Goal: Complete application form

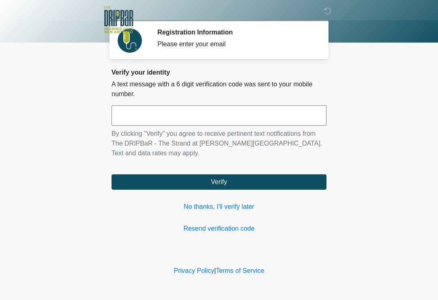
scroll to position [8, 5]
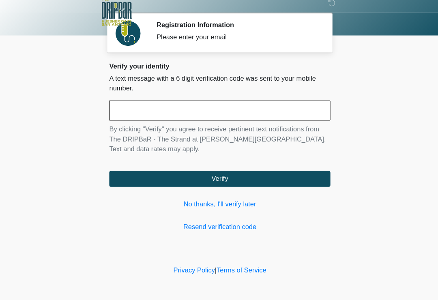
click at [218, 105] on input "text" at bounding box center [218, 115] width 215 height 20
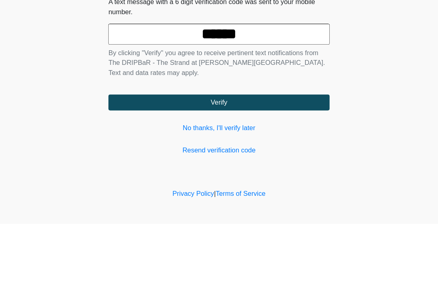
type input "******"
click at [284, 174] on button "Verify" at bounding box center [218, 181] width 215 height 15
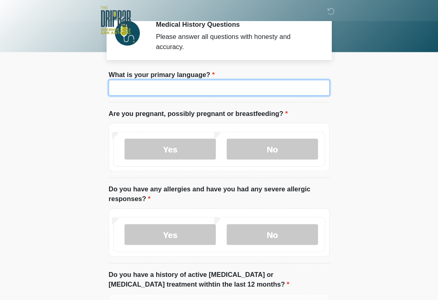
click at [275, 93] on input "What is your primary language?" at bounding box center [218, 85] width 215 height 15
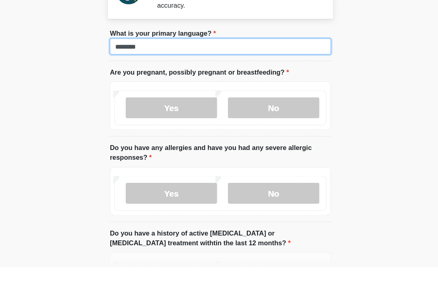
type input "*******"
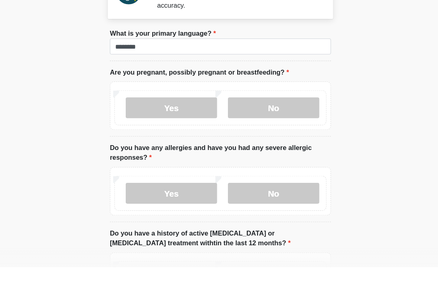
click at [289, 135] on label "No" at bounding box center [270, 145] width 89 height 20
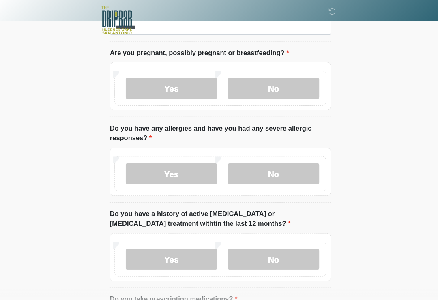
scroll to position [68, 0]
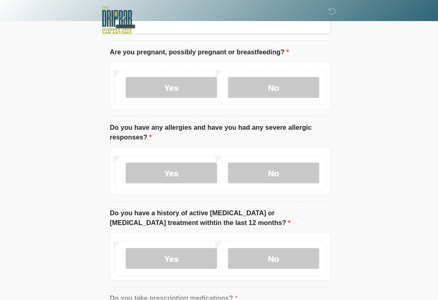
click at [273, 167] on label "No" at bounding box center [270, 168] width 89 height 20
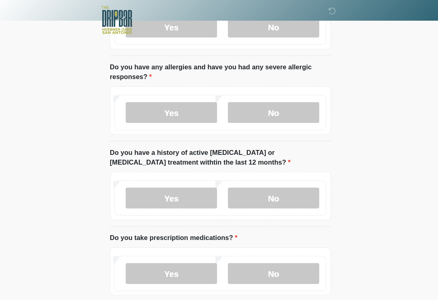
click at [291, 191] on label "No" at bounding box center [270, 192] width 89 height 20
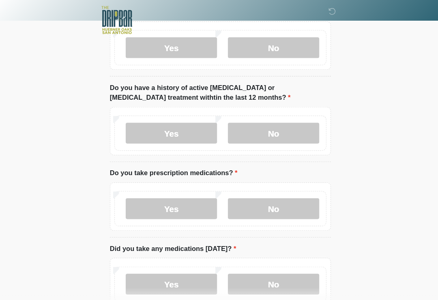
scroll to position [190, 0]
click at [285, 203] on label "No" at bounding box center [270, 202] width 89 height 20
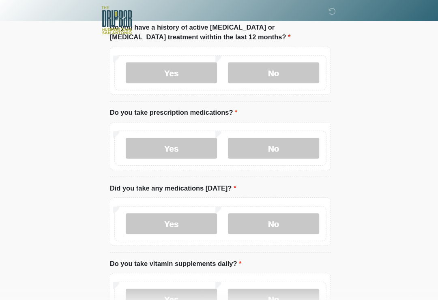
scroll to position [248, 0]
click at [183, 146] on label "Yes" at bounding box center [171, 144] width 89 height 20
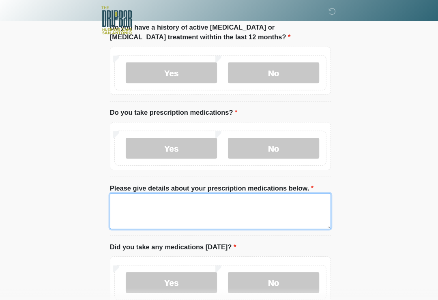
click at [212, 208] on textarea "Please give details about your prescription medications below." at bounding box center [218, 205] width 215 height 35
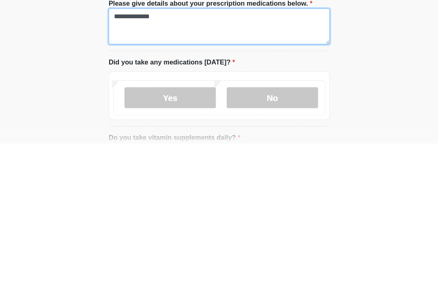
scroll to position [271, 0]
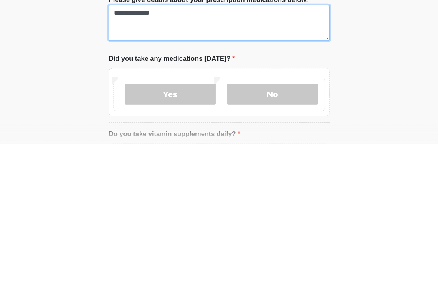
type textarea "**********"
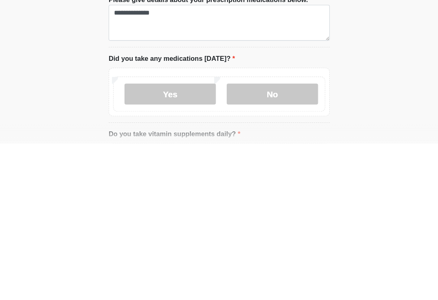
click at [282, 242] on label "No" at bounding box center [270, 252] width 89 height 20
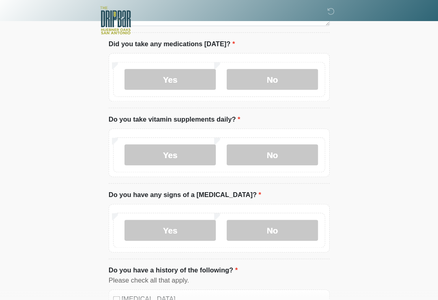
scroll to position [450, 0]
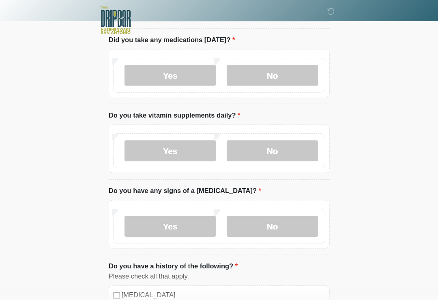
click at [176, 142] on label "Yes" at bounding box center [171, 147] width 89 height 20
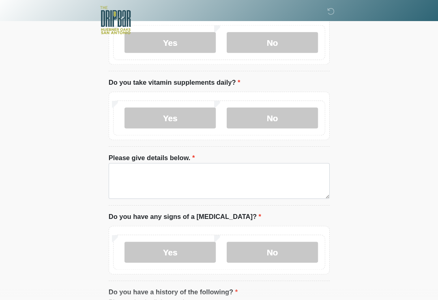
scroll to position [482, 0]
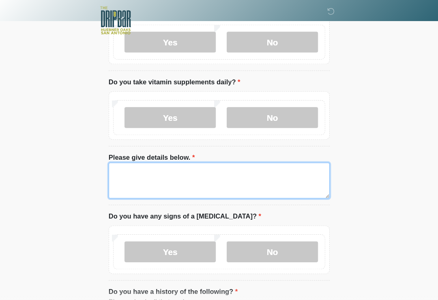
click at [220, 167] on textarea "Please give details below." at bounding box center [218, 175] width 215 height 35
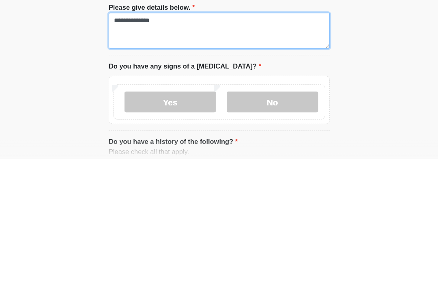
type textarea "**********"
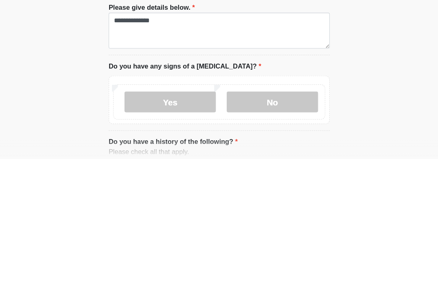
click at [280, 235] on label "No" at bounding box center [270, 245] width 89 height 20
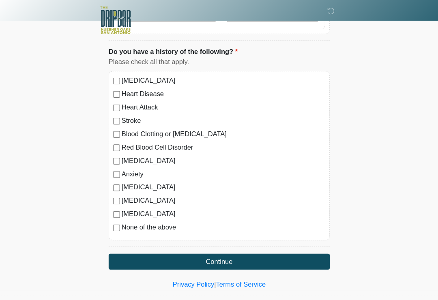
scroll to position [715, 0]
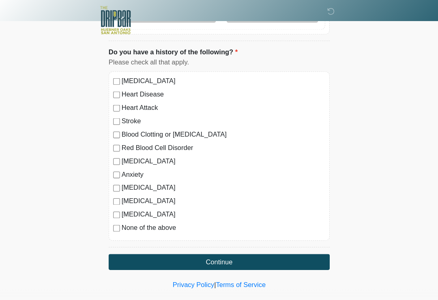
click at [289, 252] on button "Continue" at bounding box center [218, 254] width 215 height 15
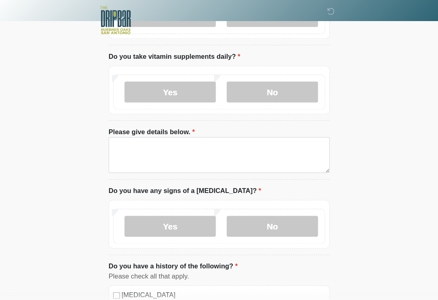
scroll to position [0, 0]
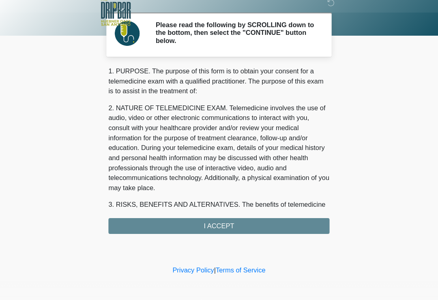
click at [262, 219] on div "1. PURPOSE. The purpose of this form is to obtain your consent for a telemedici…" at bounding box center [218, 154] width 215 height 163
click at [212, 221] on div "1. PURPOSE. The purpose of this form is to obtain your consent for a telemedici…" at bounding box center [218, 154] width 215 height 163
click at [234, 210] on div "1. PURPOSE. The purpose of this form is to obtain your consent for a telemedici…" at bounding box center [218, 154] width 215 height 163
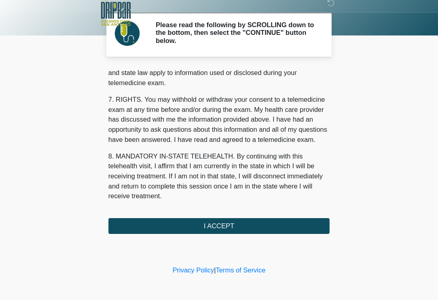
scroll to position [342, 0]
click at [225, 220] on button "I ACCEPT" at bounding box center [218, 227] width 215 height 15
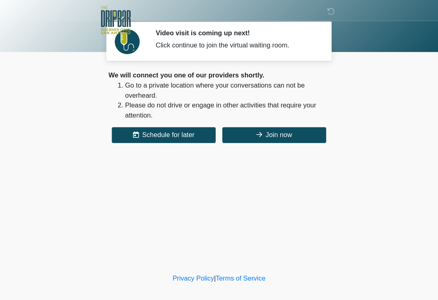
click at [255, 130] on icon at bounding box center [258, 131] width 6 height 6
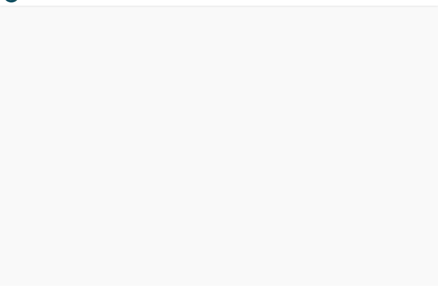
scroll to position [2, 0]
